Goal: Task Accomplishment & Management: Use online tool/utility

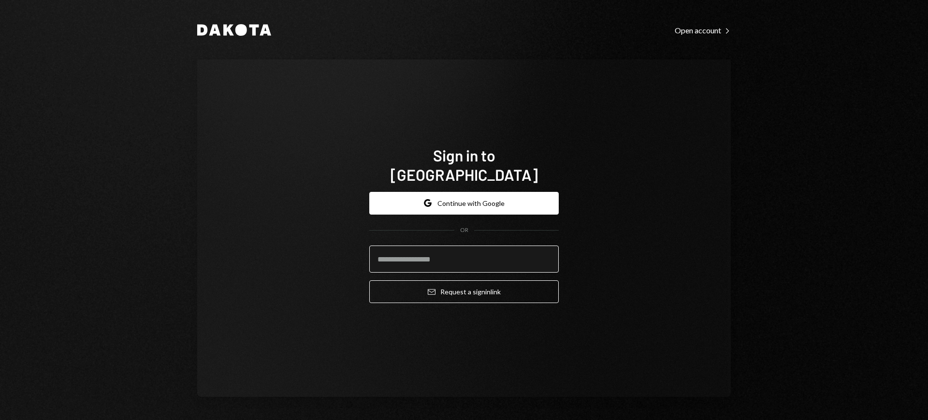
click at [477, 251] on input "email" at bounding box center [463, 258] width 189 height 27
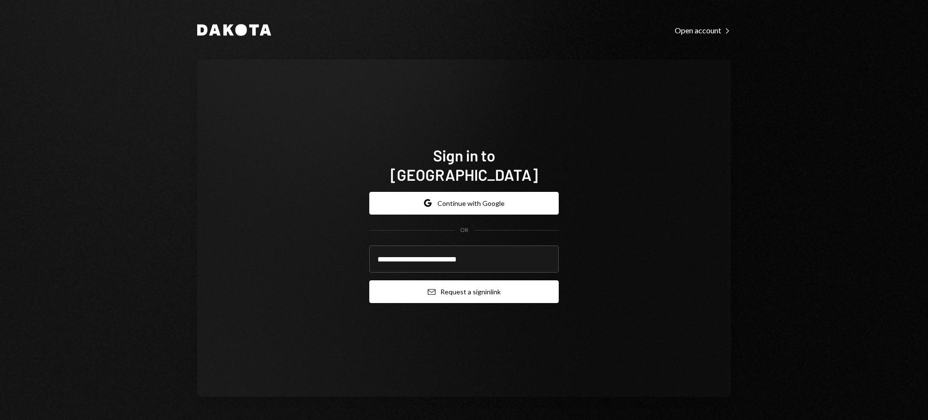
type input "**********"
click at [477, 283] on button "Email Request a sign in link" at bounding box center [463, 291] width 189 height 23
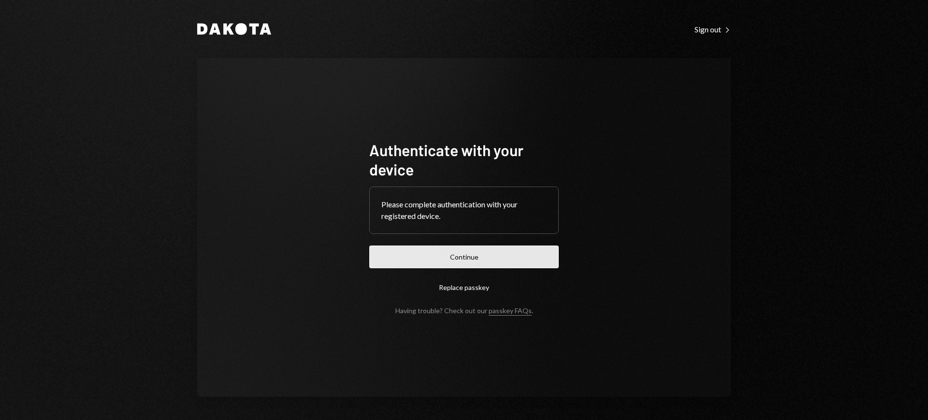
click at [500, 256] on button "Continue" at bounding box center [463, 256] width 189 height 23
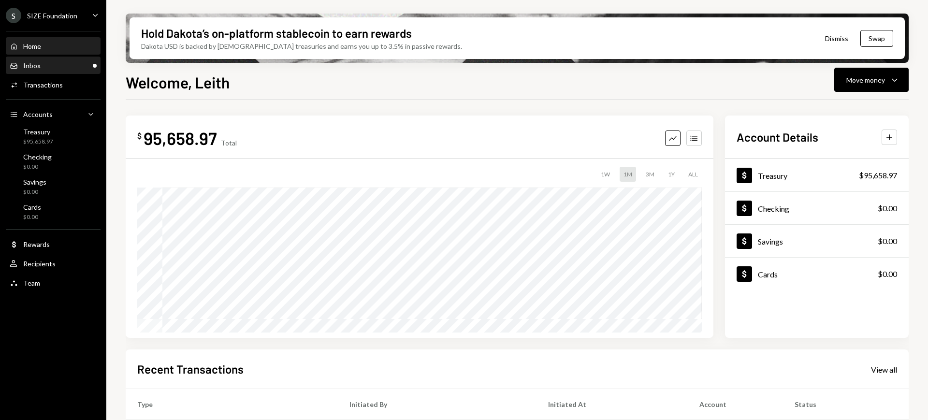
click at [70, 70] on div "Inbox Inbox" at bounding box center [53, 65] width 87 height 16
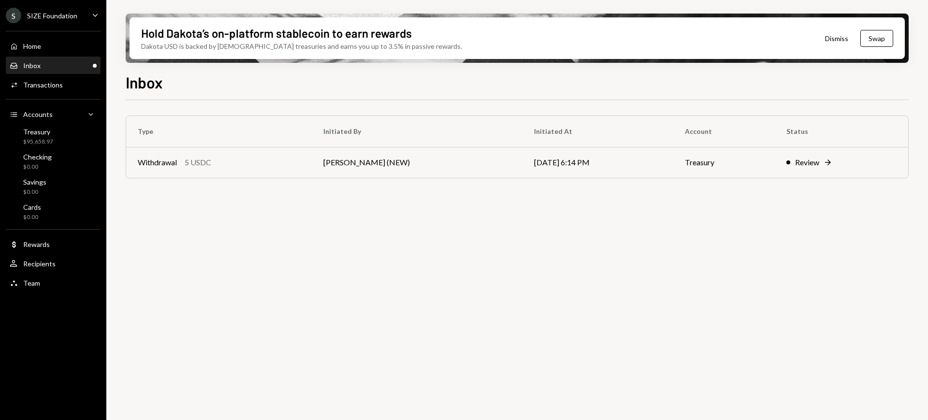
click at [51, 14] on div "SIZE Foundation" at bounding box center [52, 16] width 50 height 8
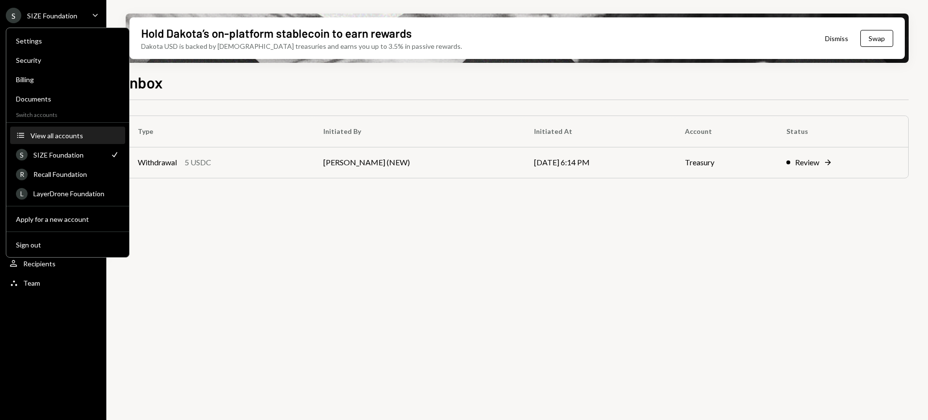
click at [83, 135] on div "View all accounts" at bounding box center [74, 135] width 89 height 8
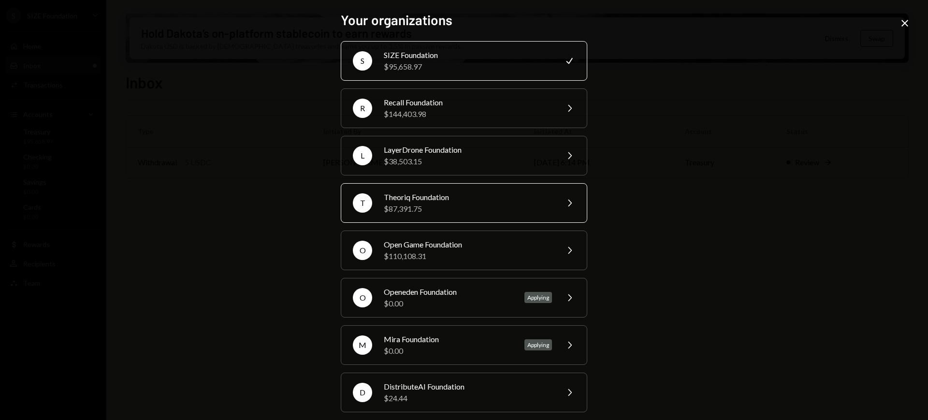
click at [530, 201] on div "Theoriq Foundation" at bounding box center [468, 197] width 168 height 12
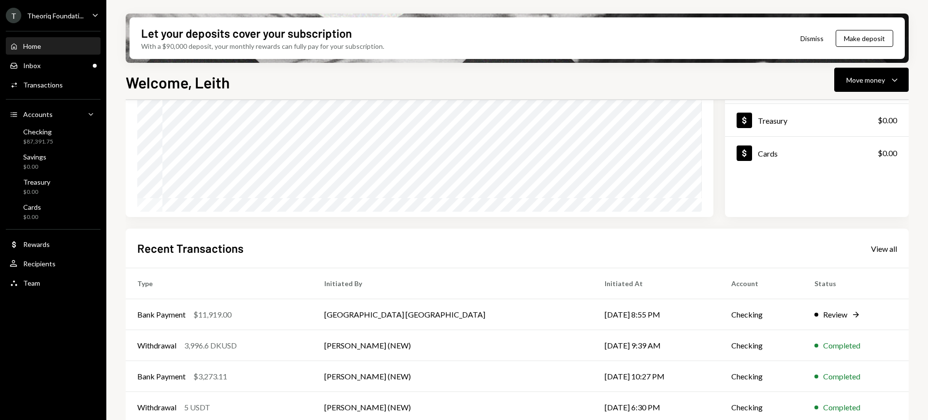
scroll to position [60, 0]
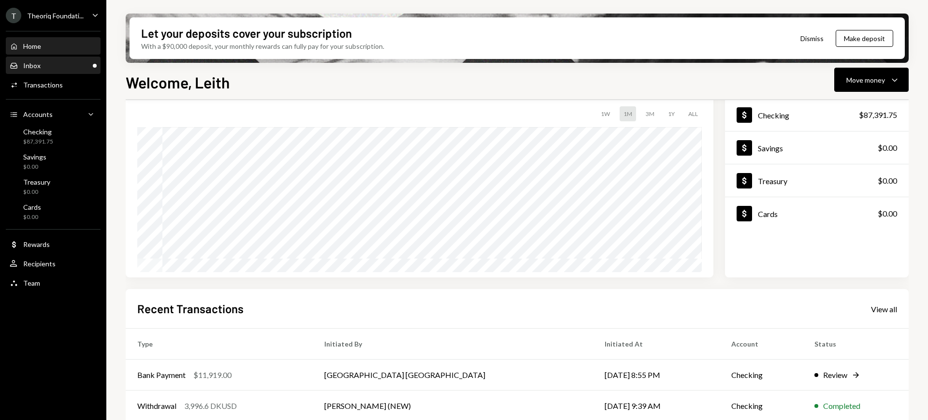
click at [76, 71] on div "Inbox Inbox" at bounding box center [53, 65] width 87 height 16
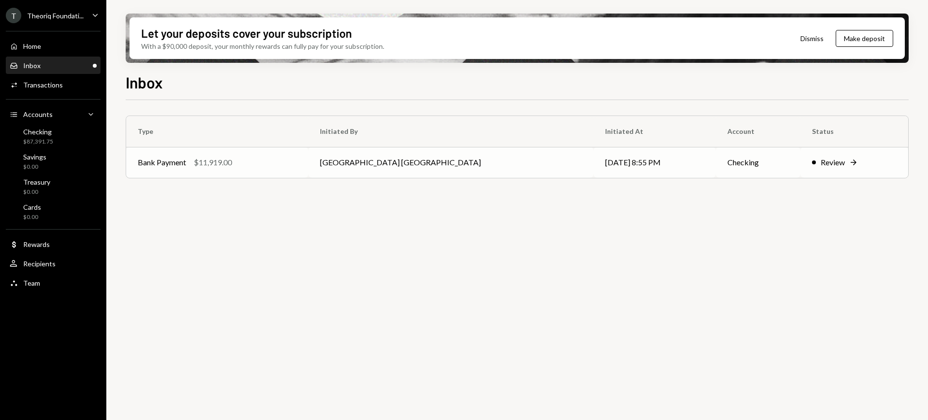
click at [461, 163] on td "Savannah Netherlands" at bounding box center [450, 162] width 285 height 31
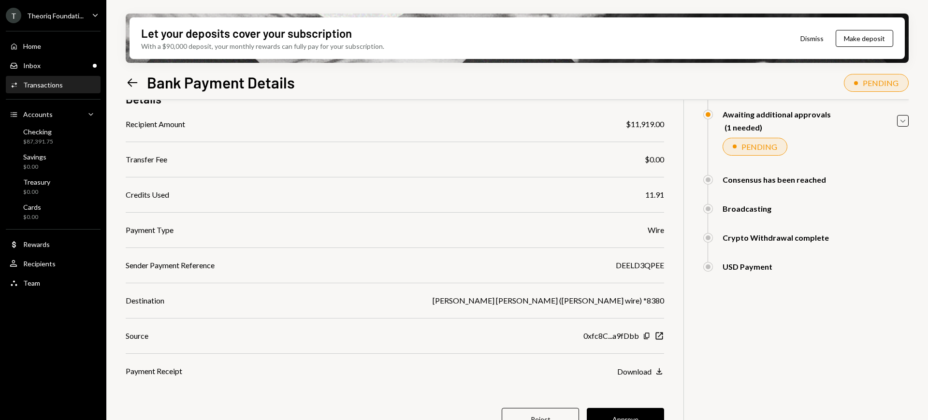
scroll to position [112, 0]
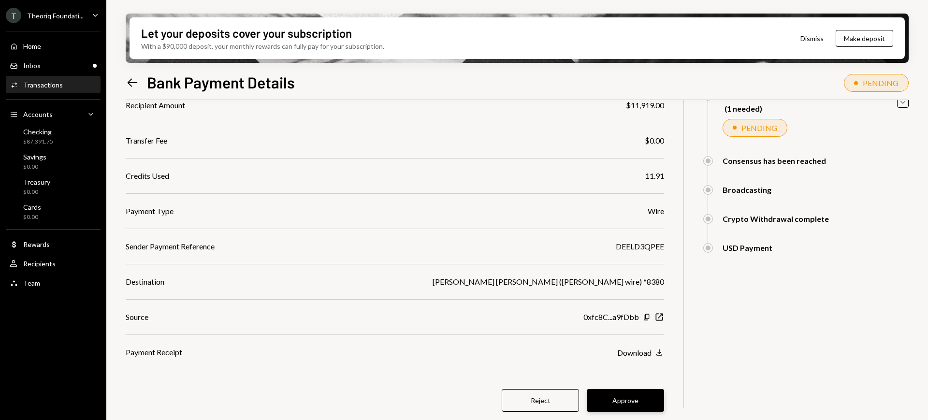
click at [621, 335] on button "Approve" at bounding box center [624, 400] width 77 height 23
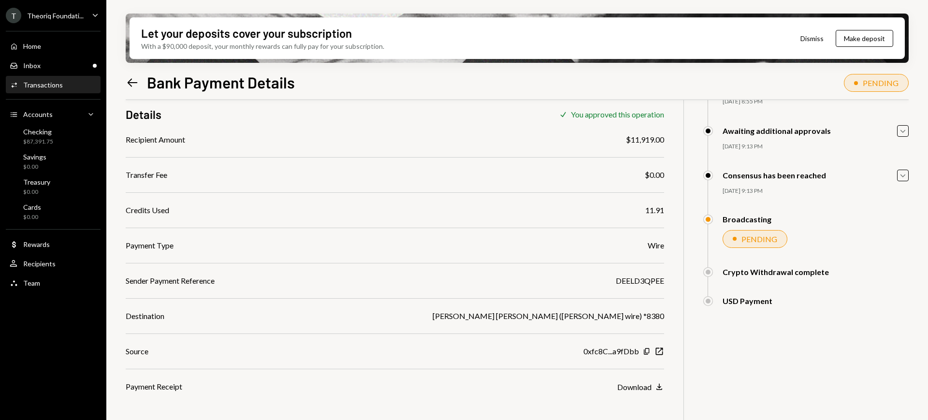
scroll to position [77, 0]
